Goal: Find specific page/section: Find specific page/section

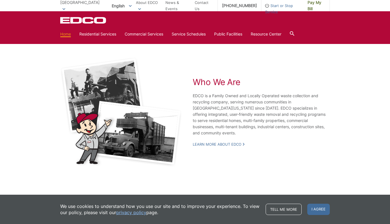
scroll to position [1033, 0]
click at [320, 210] on span "I agree" at bounding box center [319, 209] width 23 height 11
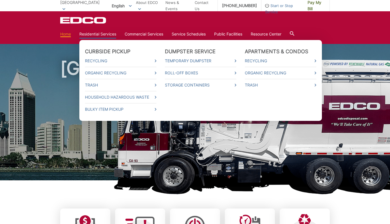
scroll to position [0, 0]
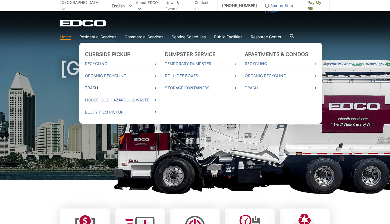
click at [95, 87] on link "Trash" at bounding box center [121, 88] width 72 height 6
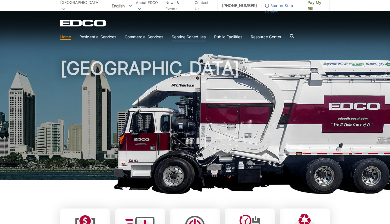
click at [195, 37] on link "Service Schedules" at bounding box center [189, 37] width 34 height 6
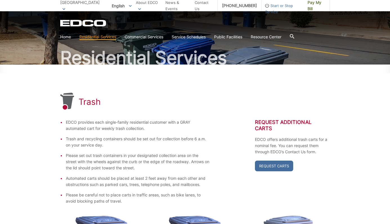
scroll to position [34, 0]
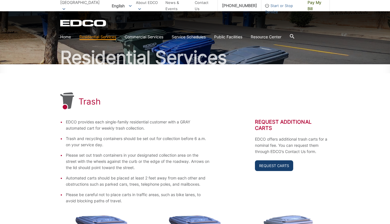
click at [275, 164] on link "Request Carts" at bounding box center [274, 165] width 38 height 11
